Goal: Information Seeking & Learning: Find specific fact

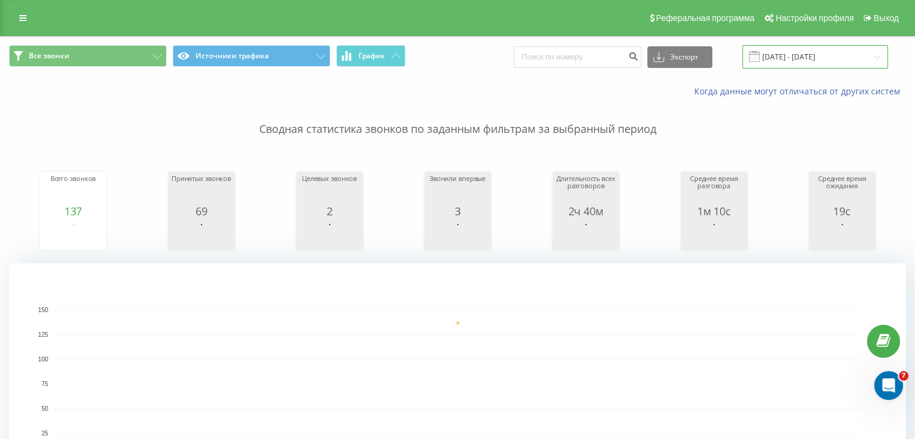
click at [823, 56] on input "[DATE] - [DATE]" at bounding box center [815, 56] width 146 height 23
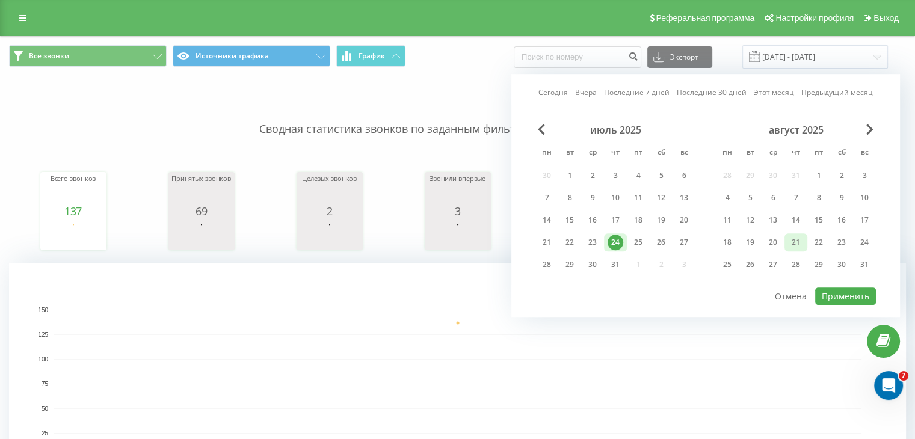
click at [796, 239] on div "21" at bounding box center [796, 243] width 16 height 16
click at [846, 296] on button "Применить" at bounding box center [845, 295] width 61 height 17
type input "[DATE] - [DATE]"
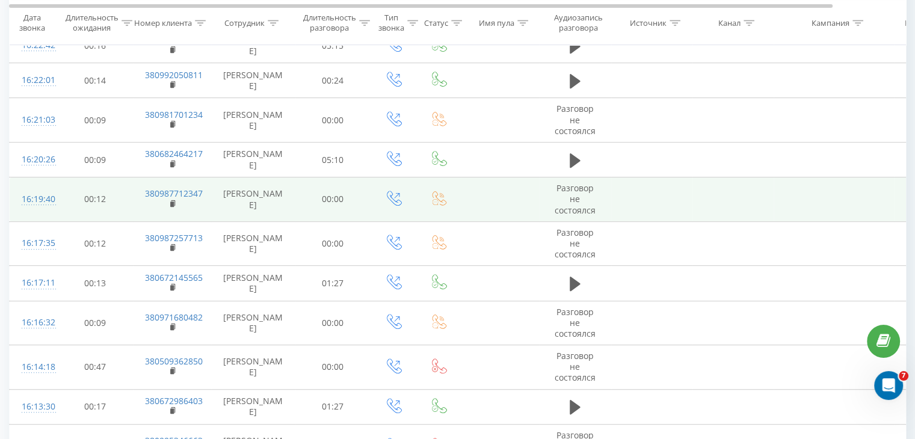
scroll to position [421, 0]
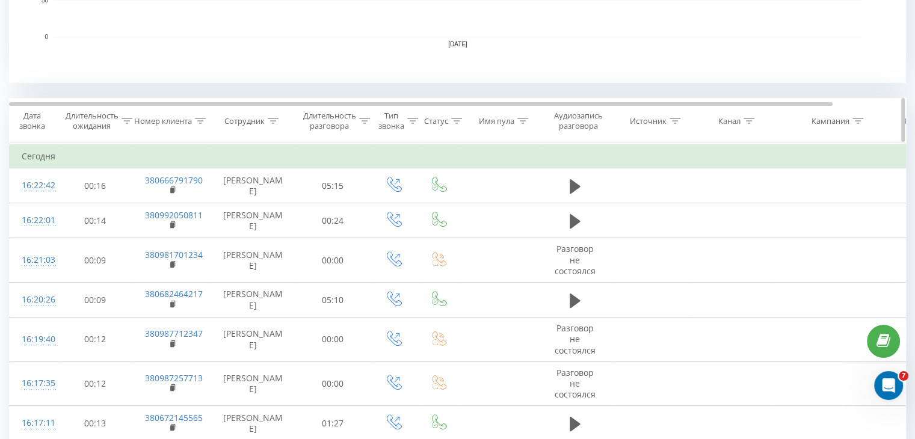
click at [274, 120] on icon at bounding box center [273, 121] width 11 height 6
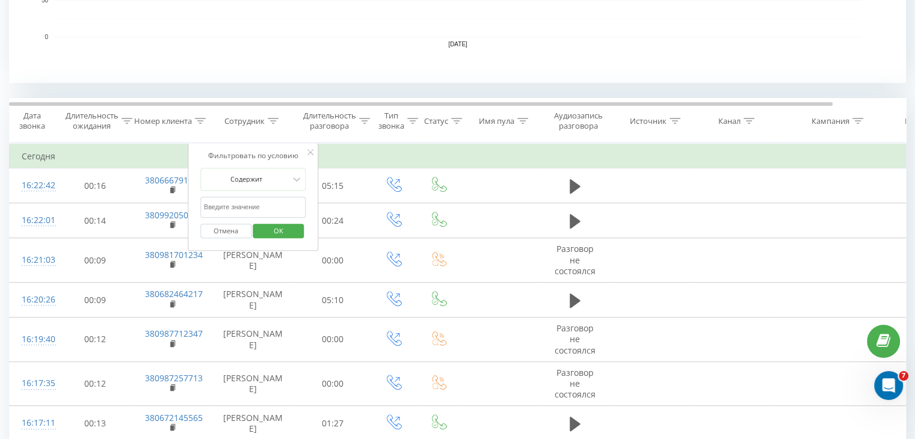
click at [273, 198] on input "text" at bounding box center [253, 207] width 106 height 21
type input "[PERSON_NAME]"
click at [281, 156] on div "Фильтровать по условию" at bounding box center [253, 156] width 106 height 12
click at [290, 230] on span "OK" at bounding box center [279, 230] width 34 height 19
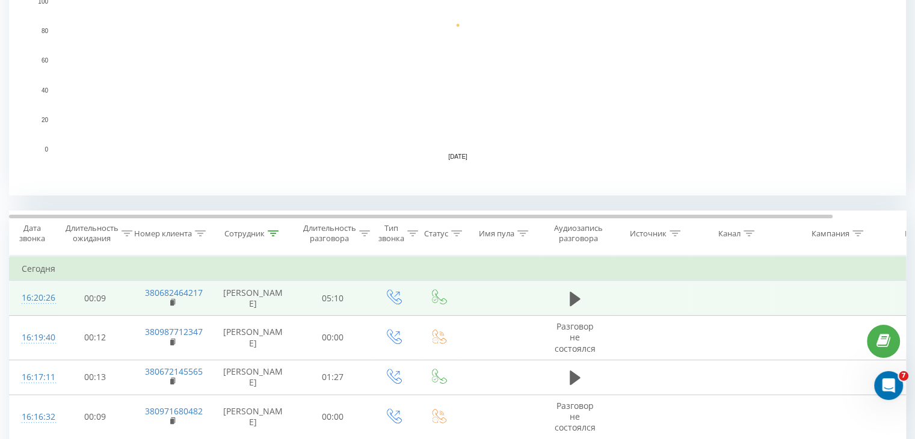
scroll to position [449, 0]
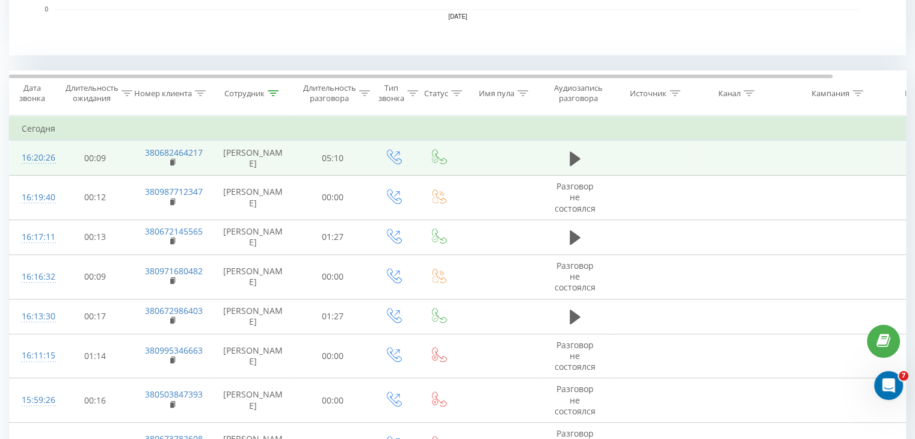
drag, startPoint x: 272, startPoint y: 164, endPoint x: 238, endPoint y: 152, distance: 36.9
click at [233, 153] on td "[PERSON_NAME]" at bounding box center [253, 158] width 84 height 35
click at [247, 152] on td "[PERSON_NAME]" at bounding box center [253, 158] width 84 height 35
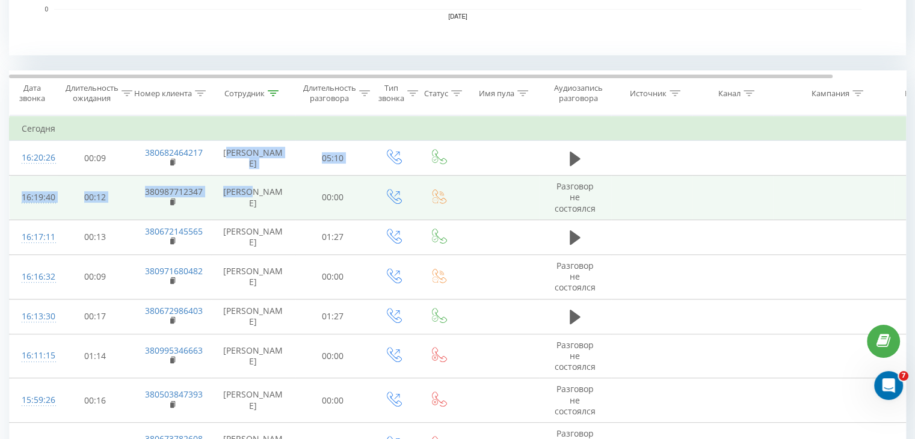
drag, startPoint x: 241, startPoint y: 146, endPoint x: 289, endPoint y: 174, distance: 56.0
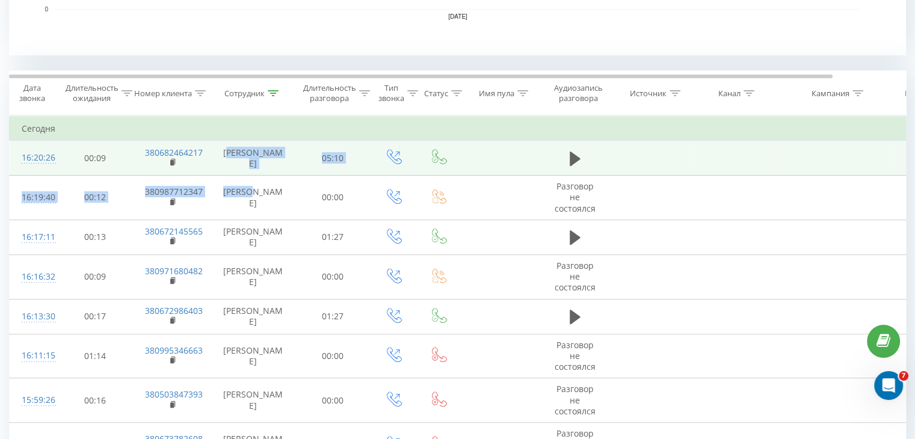
click at [274, 167] on td "[PERSON_NAME]" at bounding box center [253, 158] width 84 height 35
click at [243, 157] on td "[PERSON_NAME]" at bounding box center [253, 158] width 84 height 35
drag, startPoint x: 233, startPoint y: 149, endPoint x: 286, endPoint y: 167, distance: 55.1
click at [286, 167] on td "[PERSON_NAME]" at bounding box center [253, 158] width 84 height 35
click at [279, 167] on td "[PERSON_NAME]" at bounding box center [253, 158] width 84 height 35
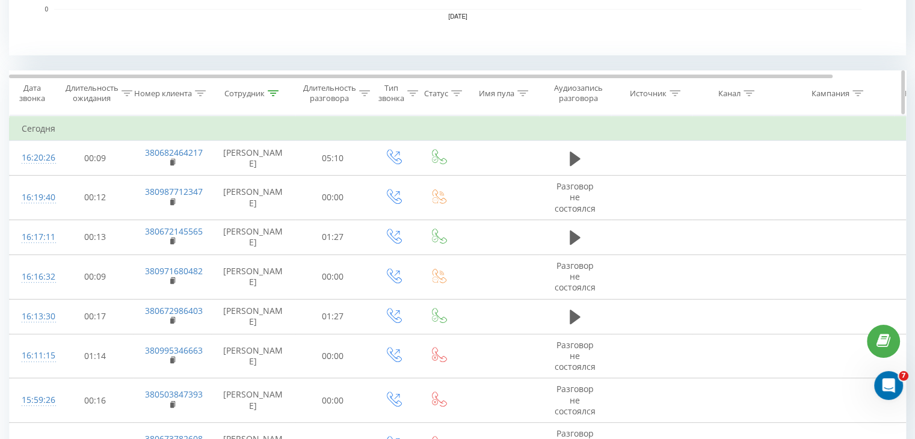
click at [364, 95] on div at bounding box center [364, 93] width 11 height 10
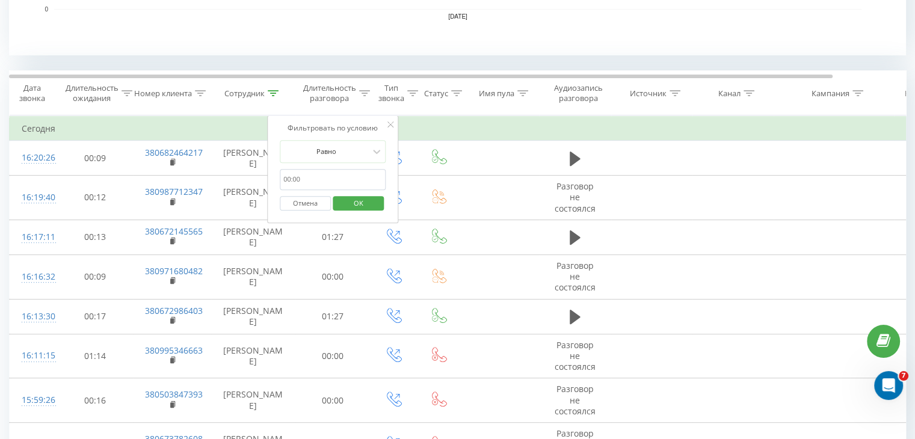
click at [301, 203] on button "Отмена" at bounding box center [305, 203] width 51 height 15
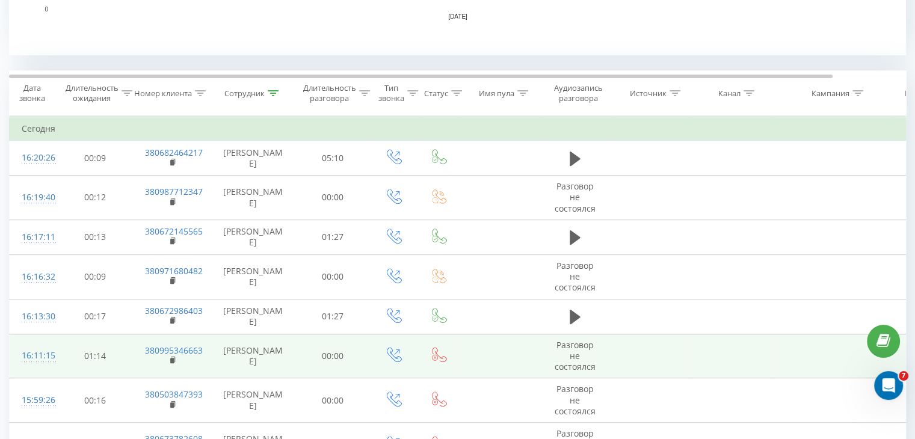
scroll to position [618, 0]
